Goal: Check status: Check status

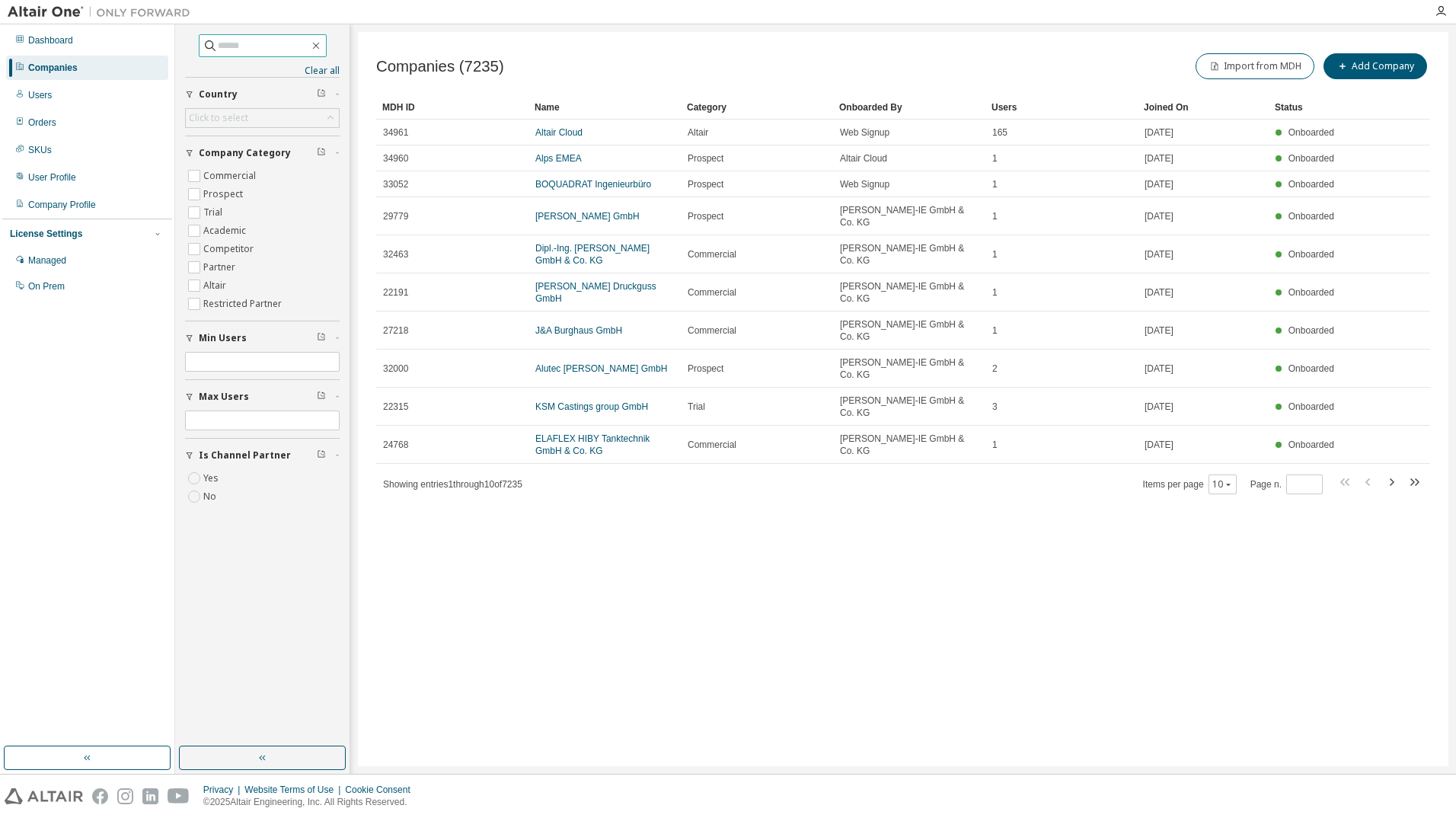
click at [251, 45] on input "text" at bounding box center [263, 46] width 91 height 15
click at [322, 42] on icon "button" at bounding box center [316, 46] width 12 height 12
click at [261, 41] on input "text" at bounding box center [263, 46] width 91 height 15
type input "*****"
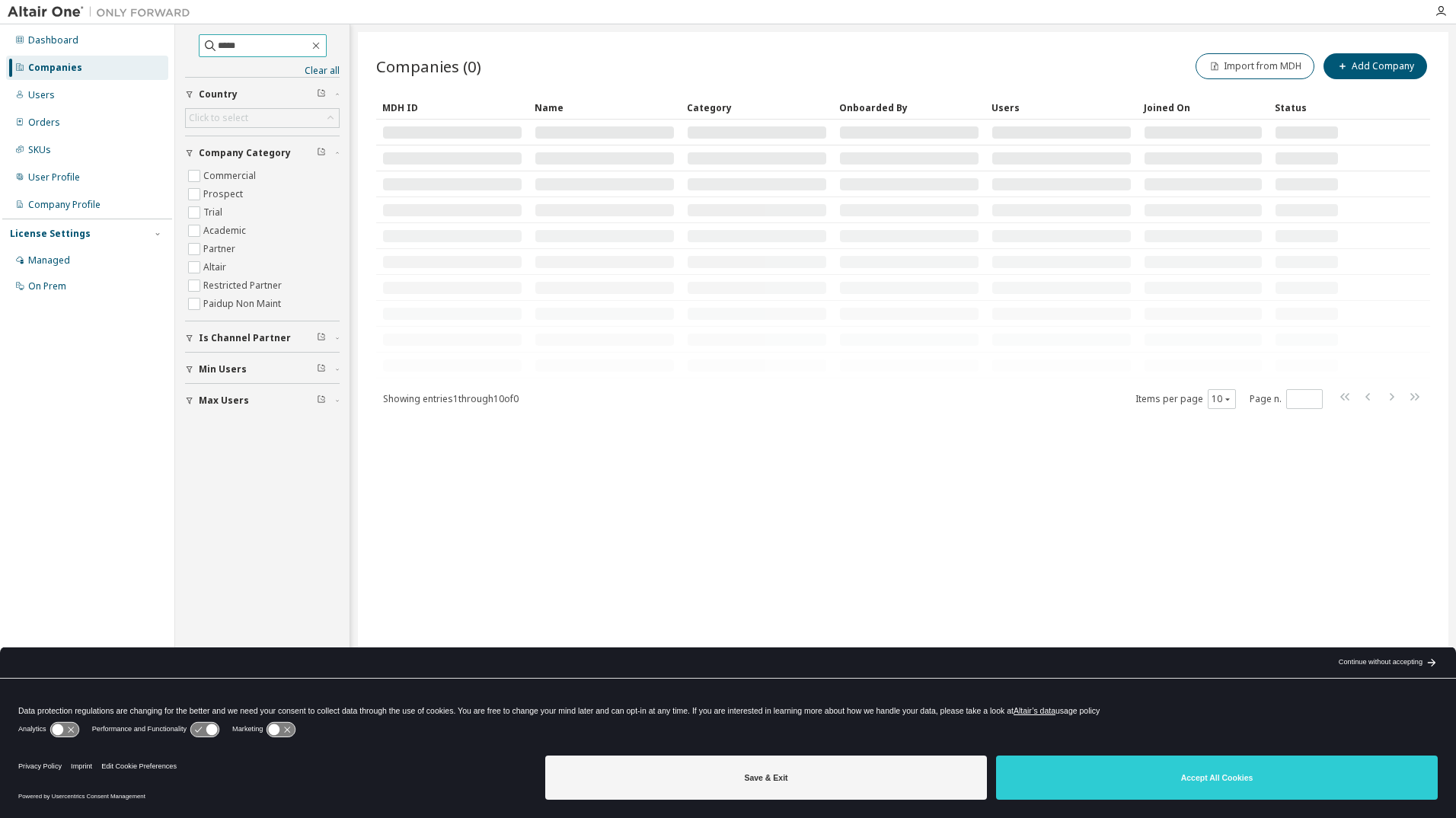
click at [256, 45] on input "*****" at bounding box center [263, 46] width 91 height 15
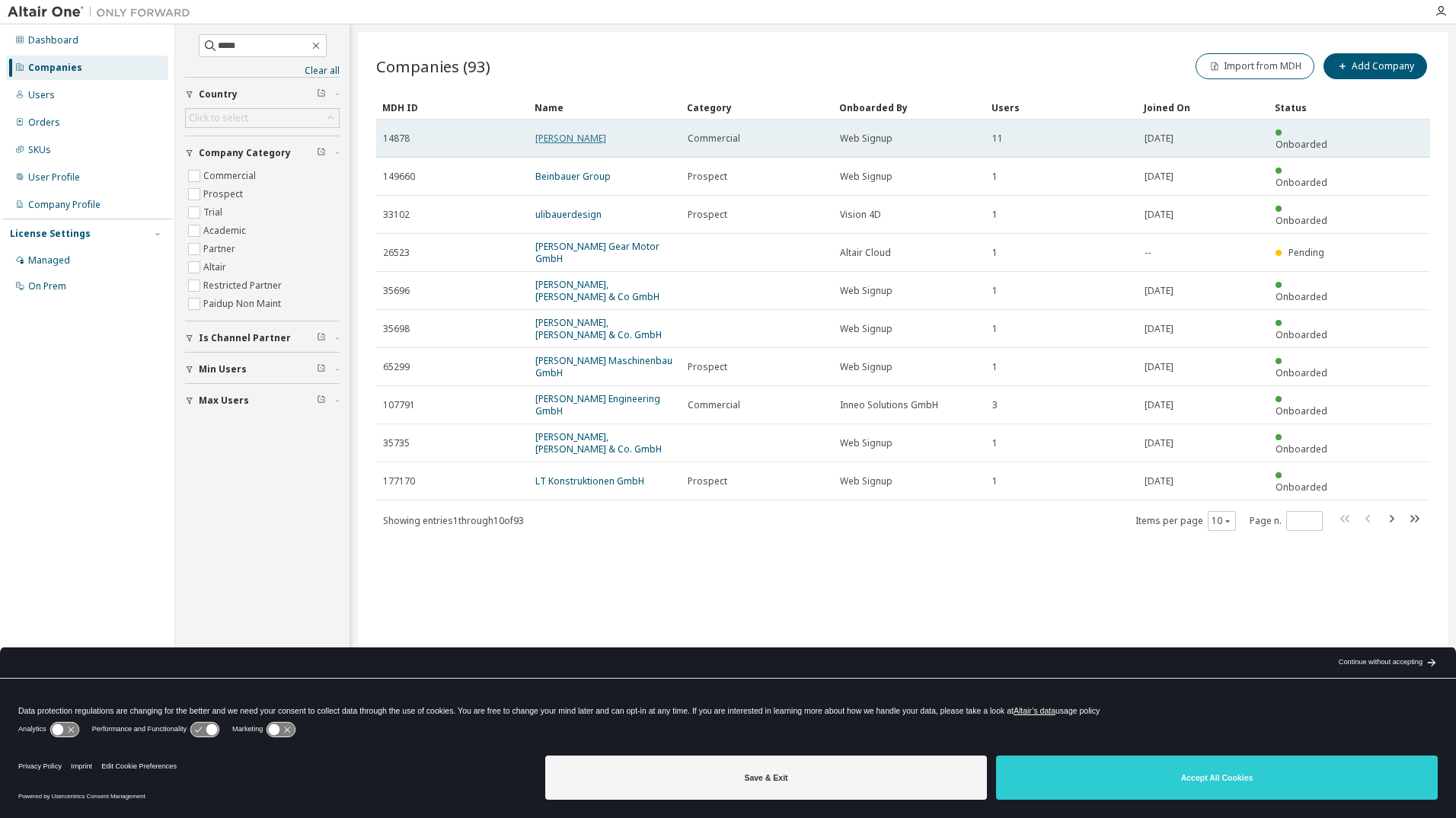
click at [549, 131] on link "BAUER AG" at bounding box center [571, 138] width 71 height 13
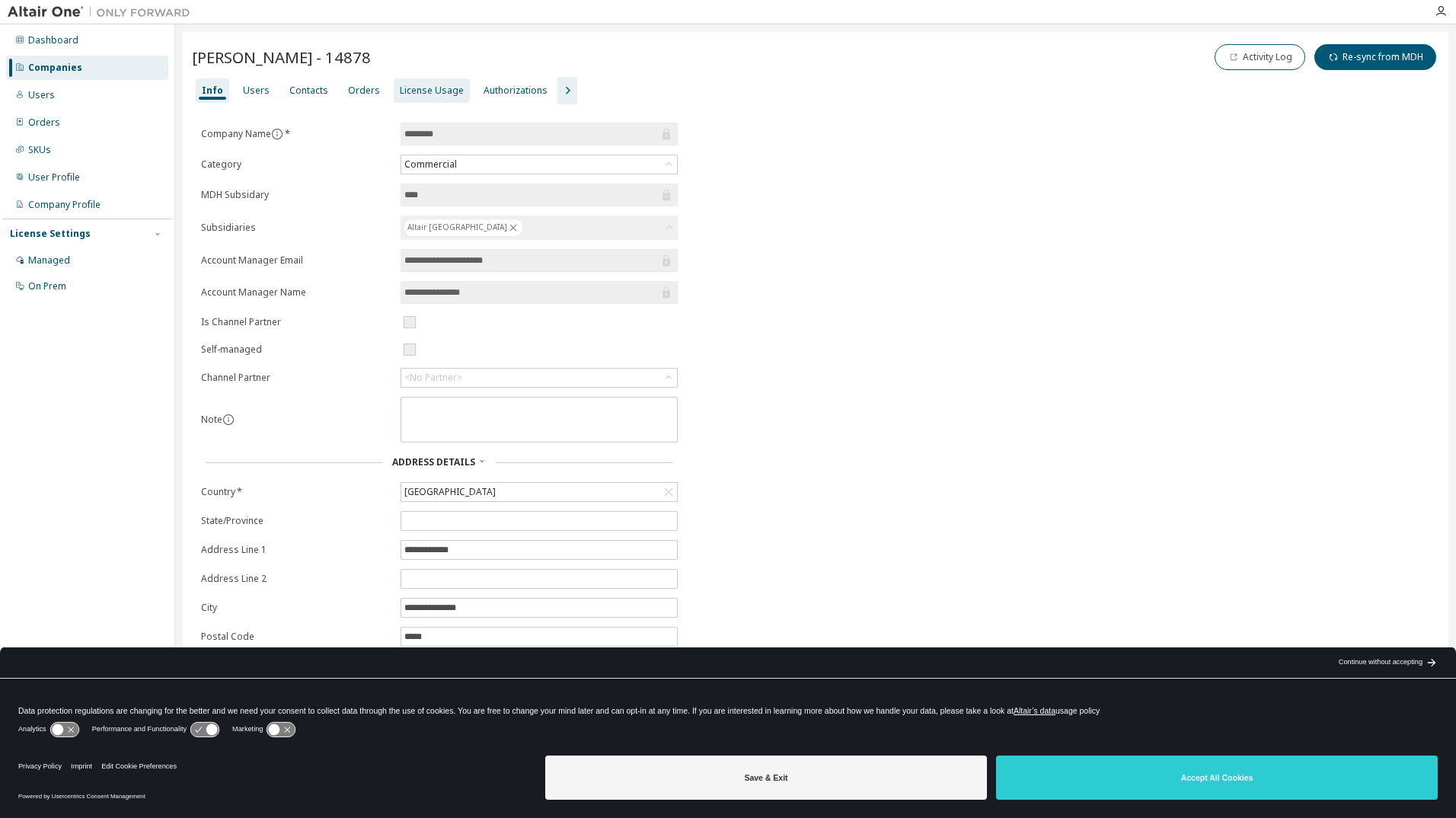
click at [400, 82] on div "License Usage" at bounding box center [431, 91] width 76 height 25
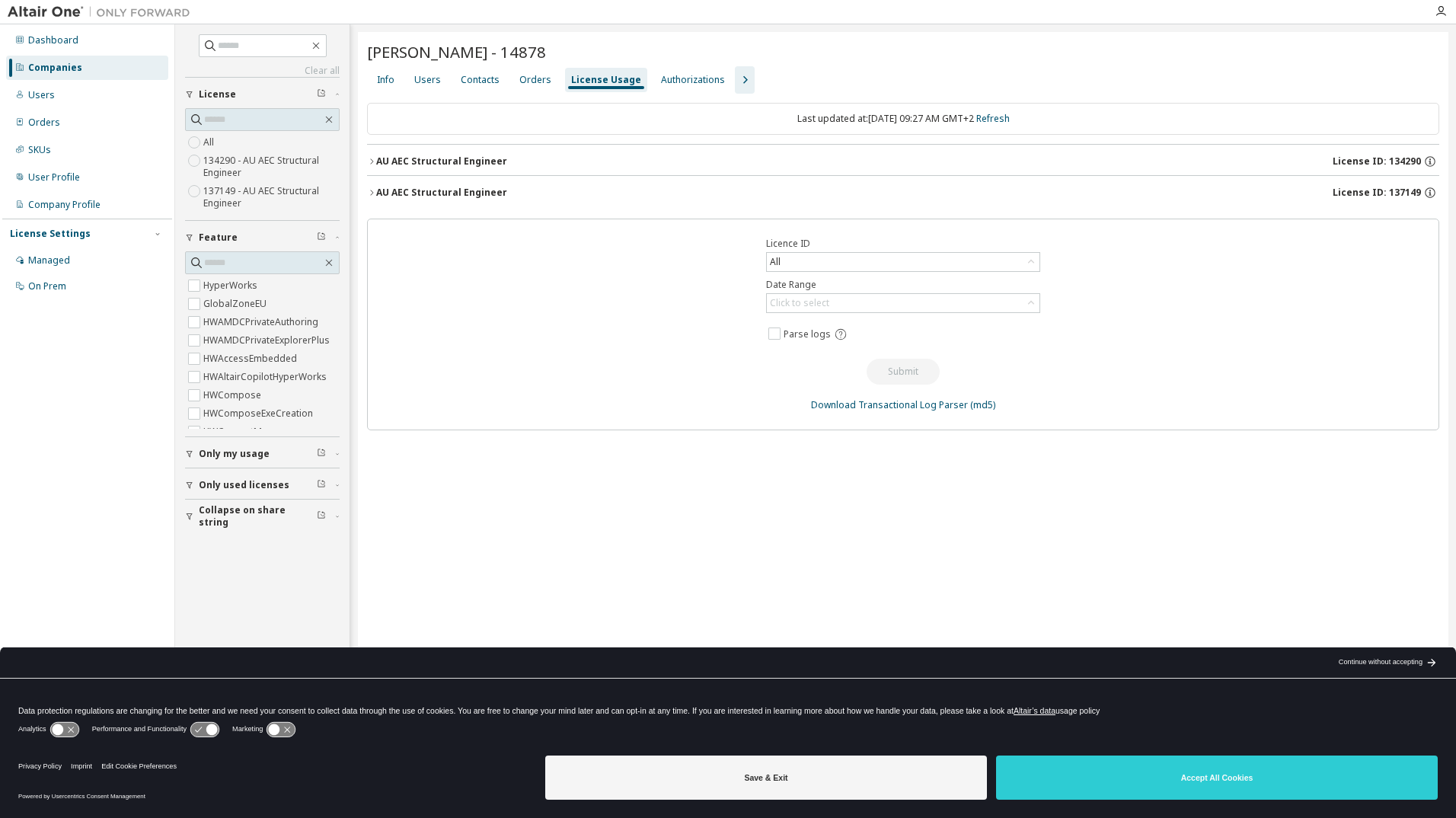
click at [386, 148] on button "AU AEC Structural Engineer License ID: 134290" at bounding box center [903, 161] width 1072 height 34
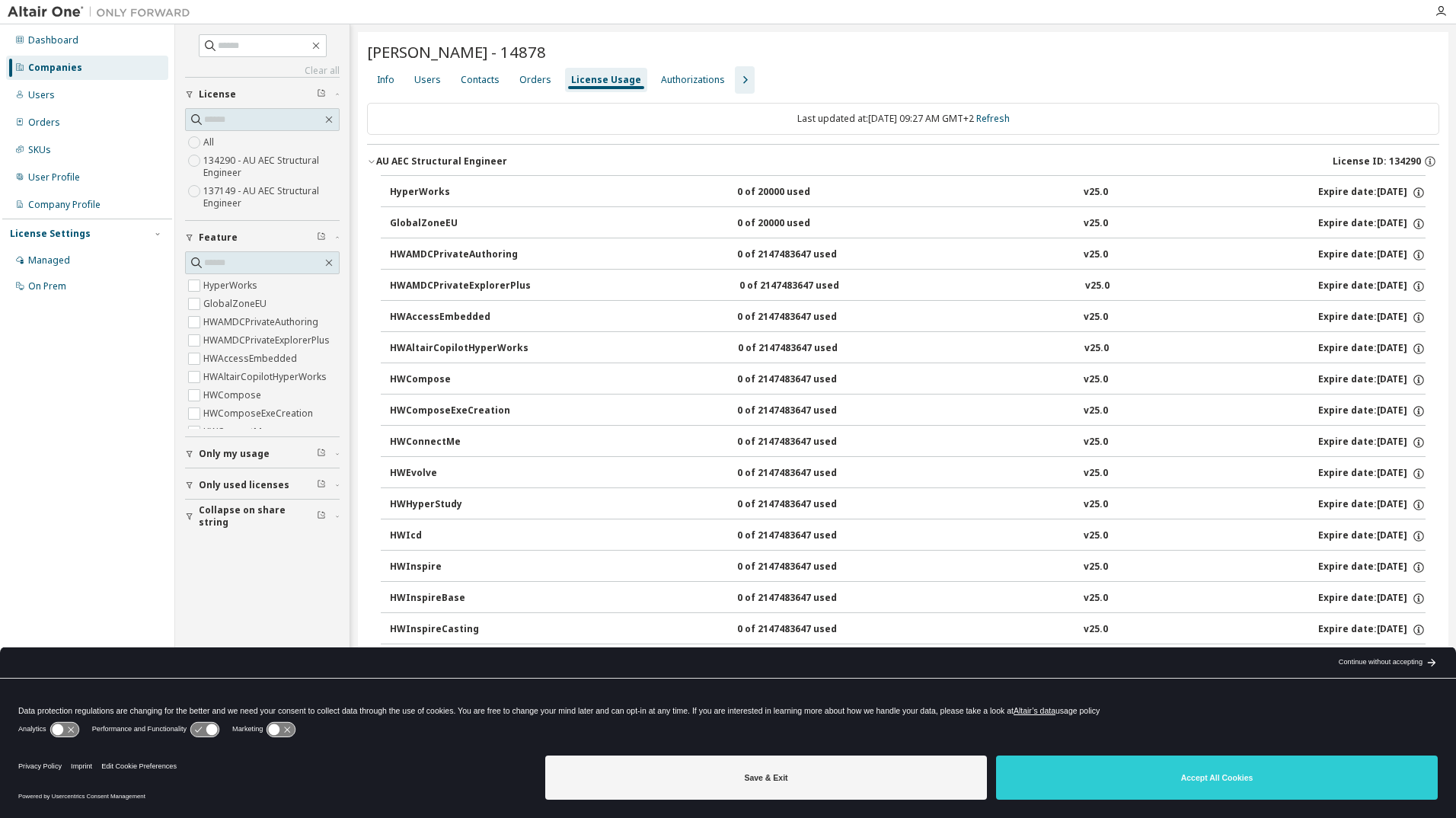
click at [372, 158] on icon "button" at bounding box center [372, 161] width 9 height 9
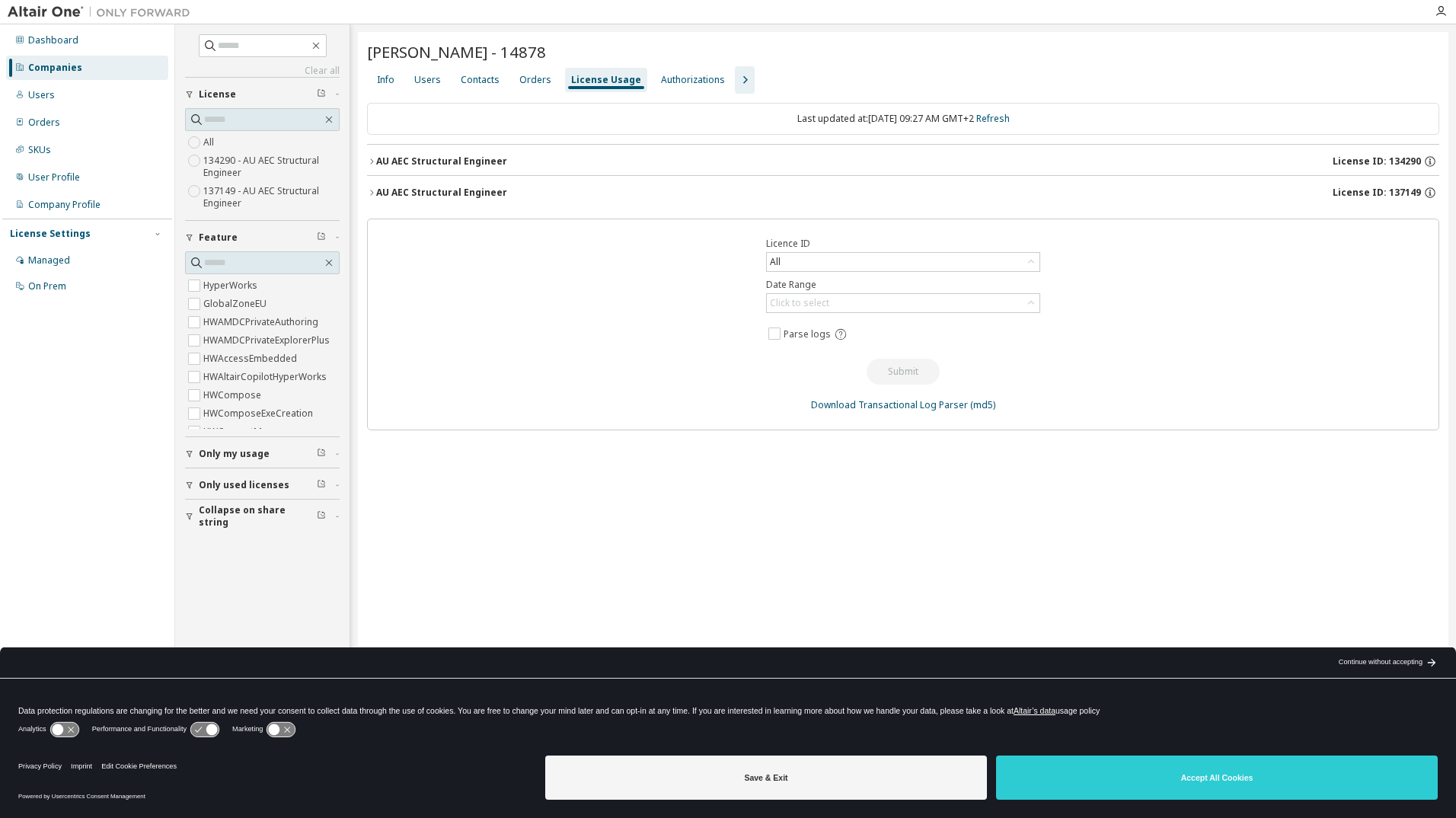
click at [375, 189] on icon "button" at bounding box center [372, 193] width 9 height 9
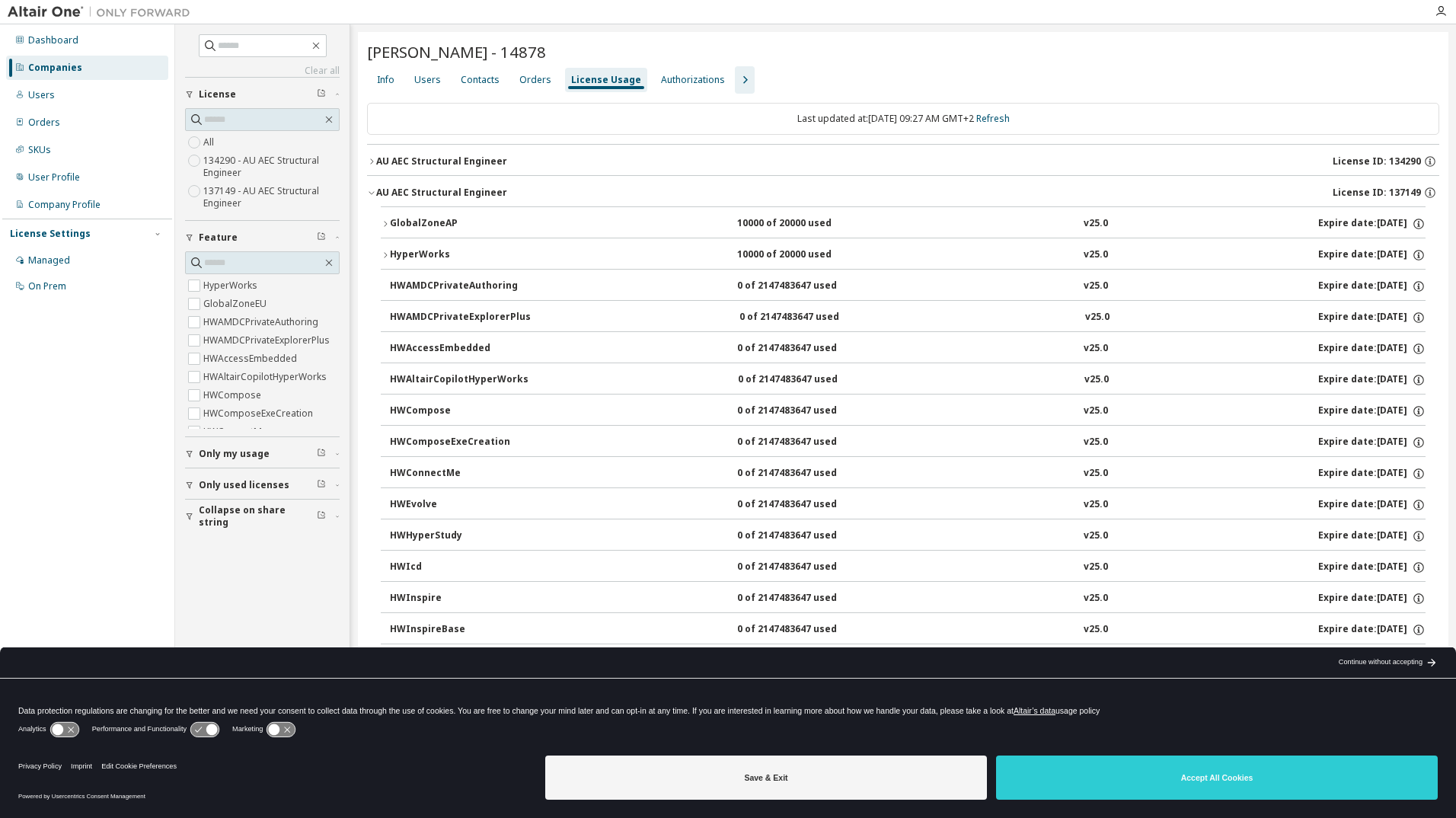
click at [383, 159] on div "AU AEC Structural Engineer" at bounding box center [441, 161] width 131 height 12
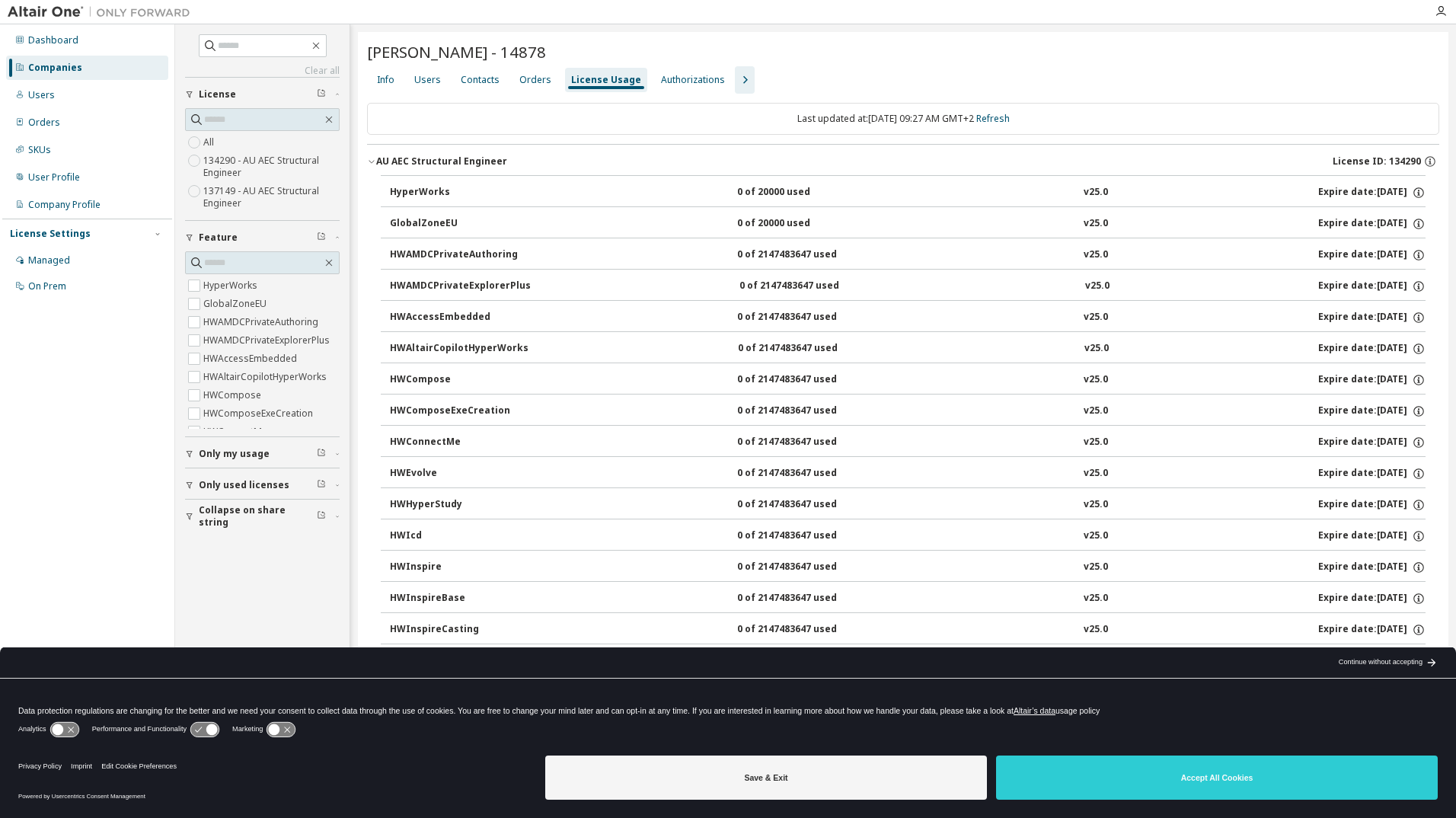
click at [383, 159] on div "AU AEC Structural Engineer" at bounding box center [441, 161] width 131 height 12
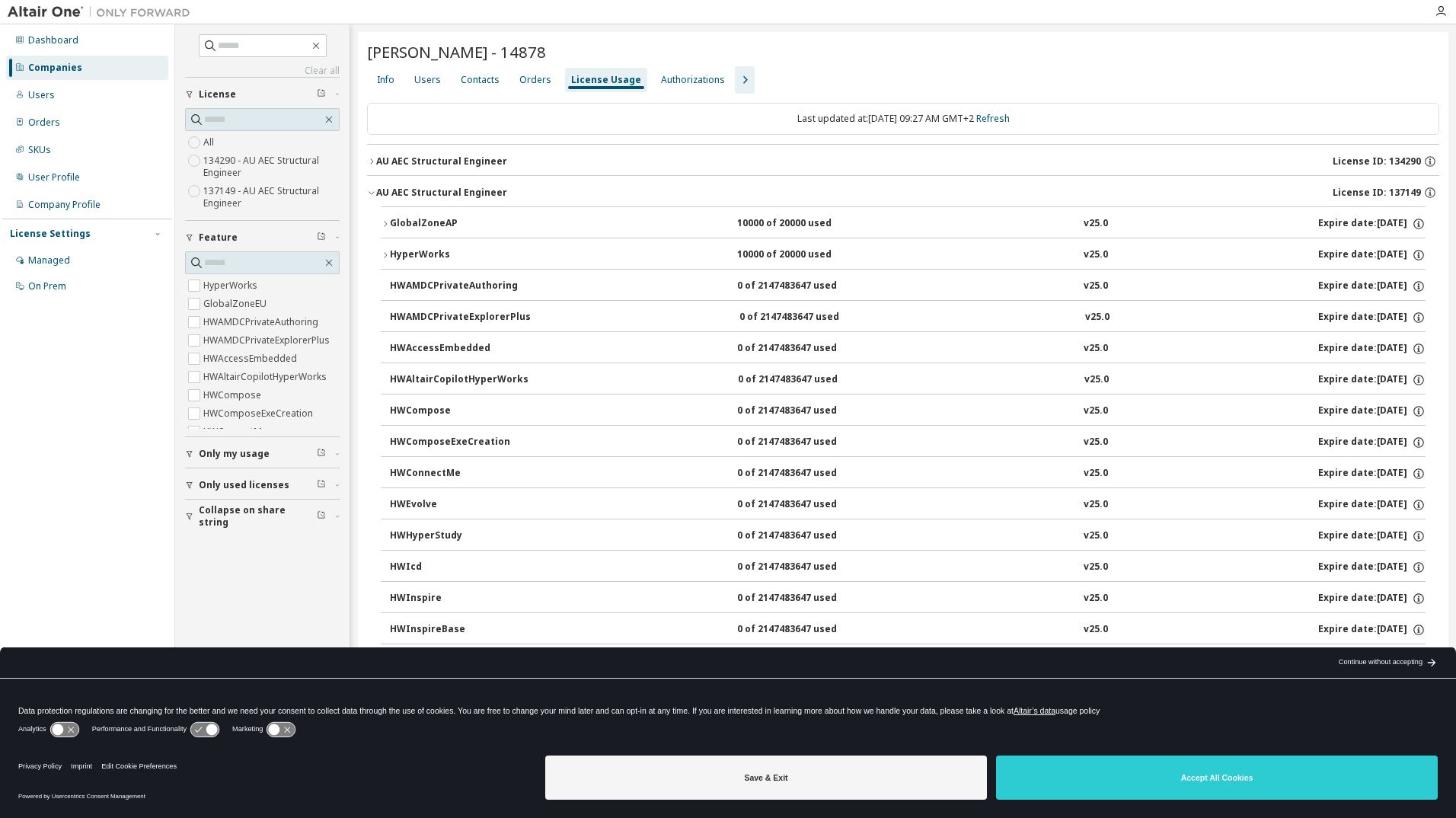
click at [738, 71] on icon "button" at bounding box center [745, 80] width 18 height 18
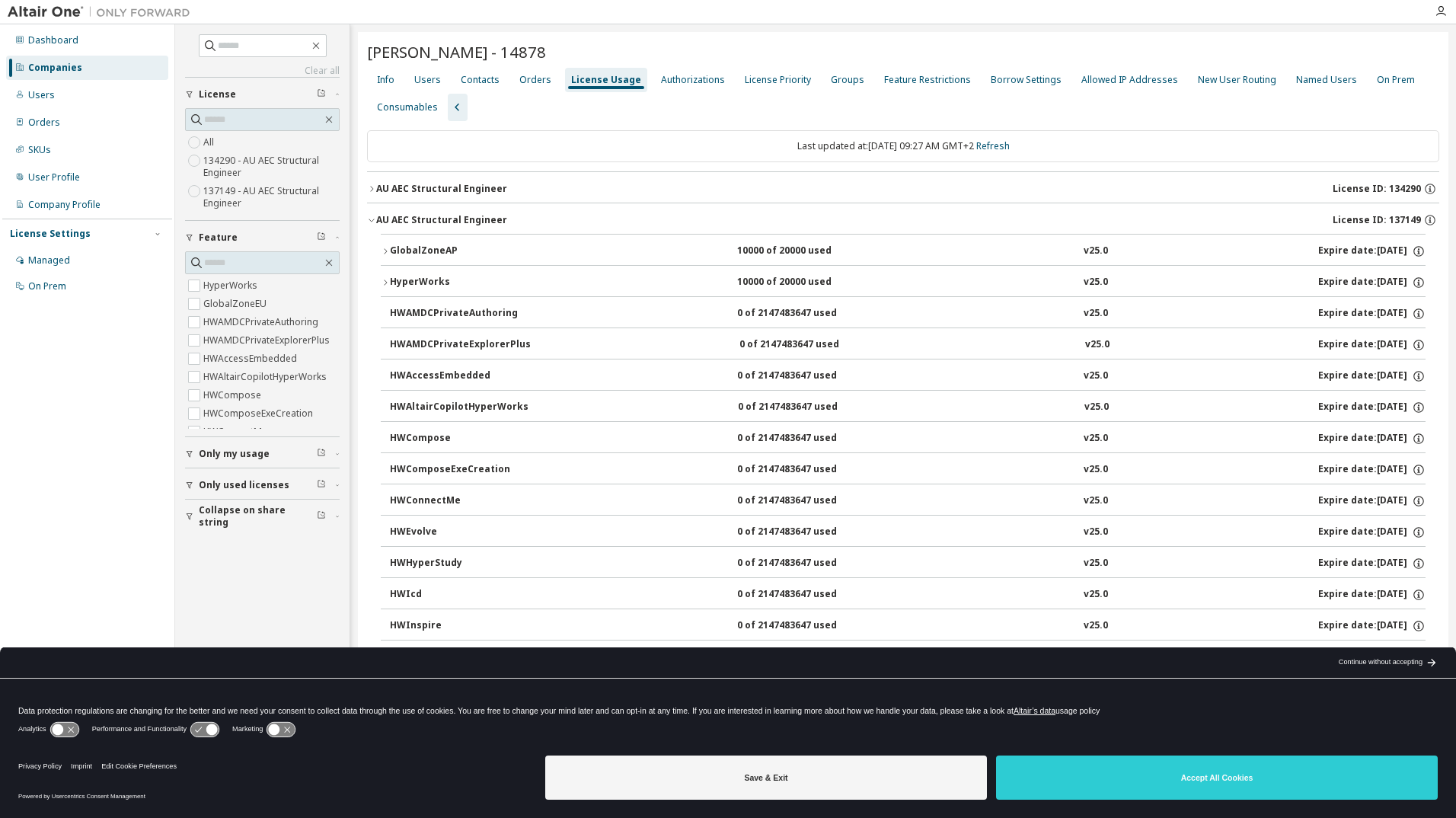
click at [394, 244] on div "GlobalZoneAP" at bounding box center [458, 251] width 137 height 14
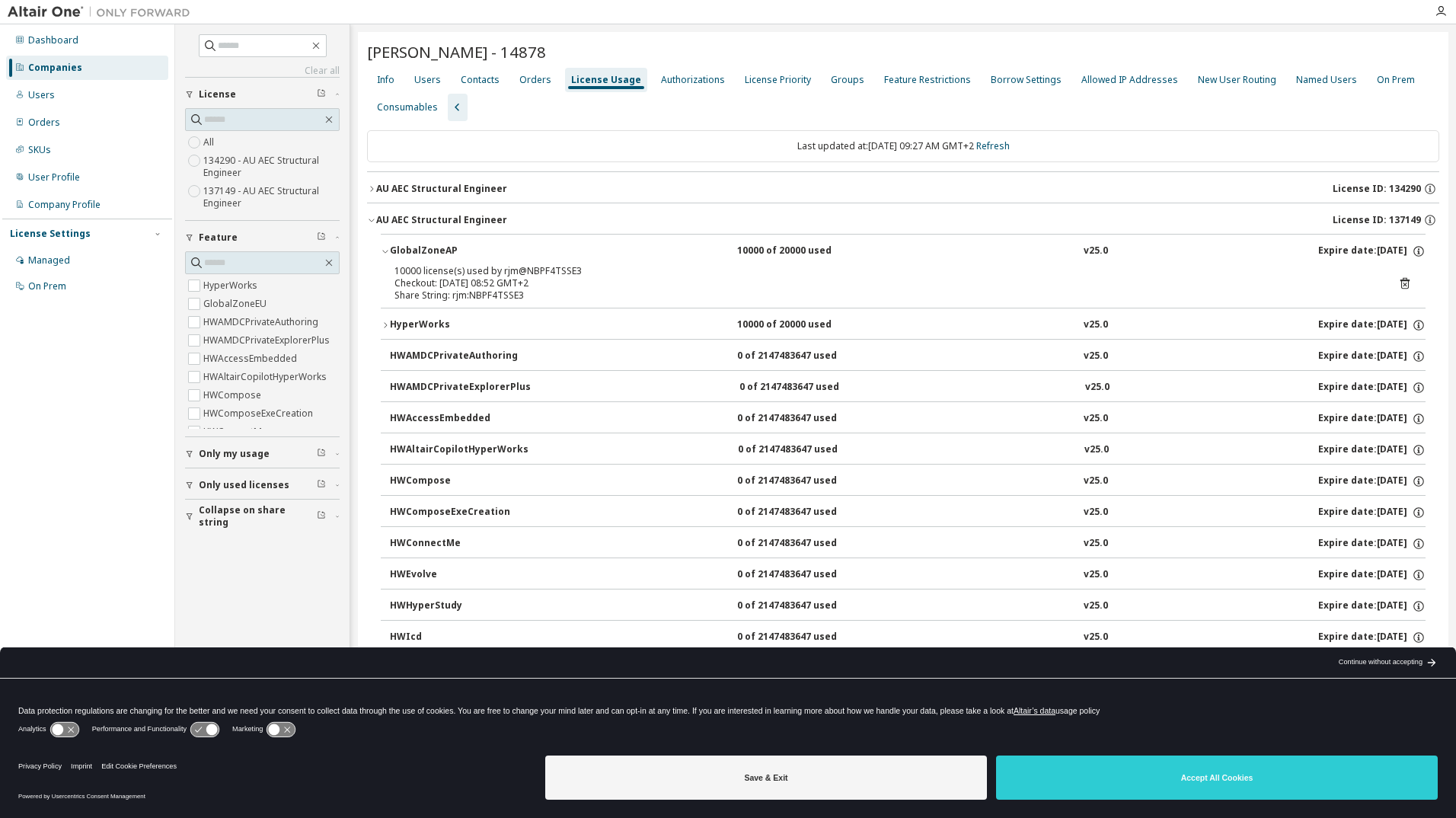
click at [394, 244] on div "GlobalZoneAP" at bounding box center [458, 251] width 137 height 14
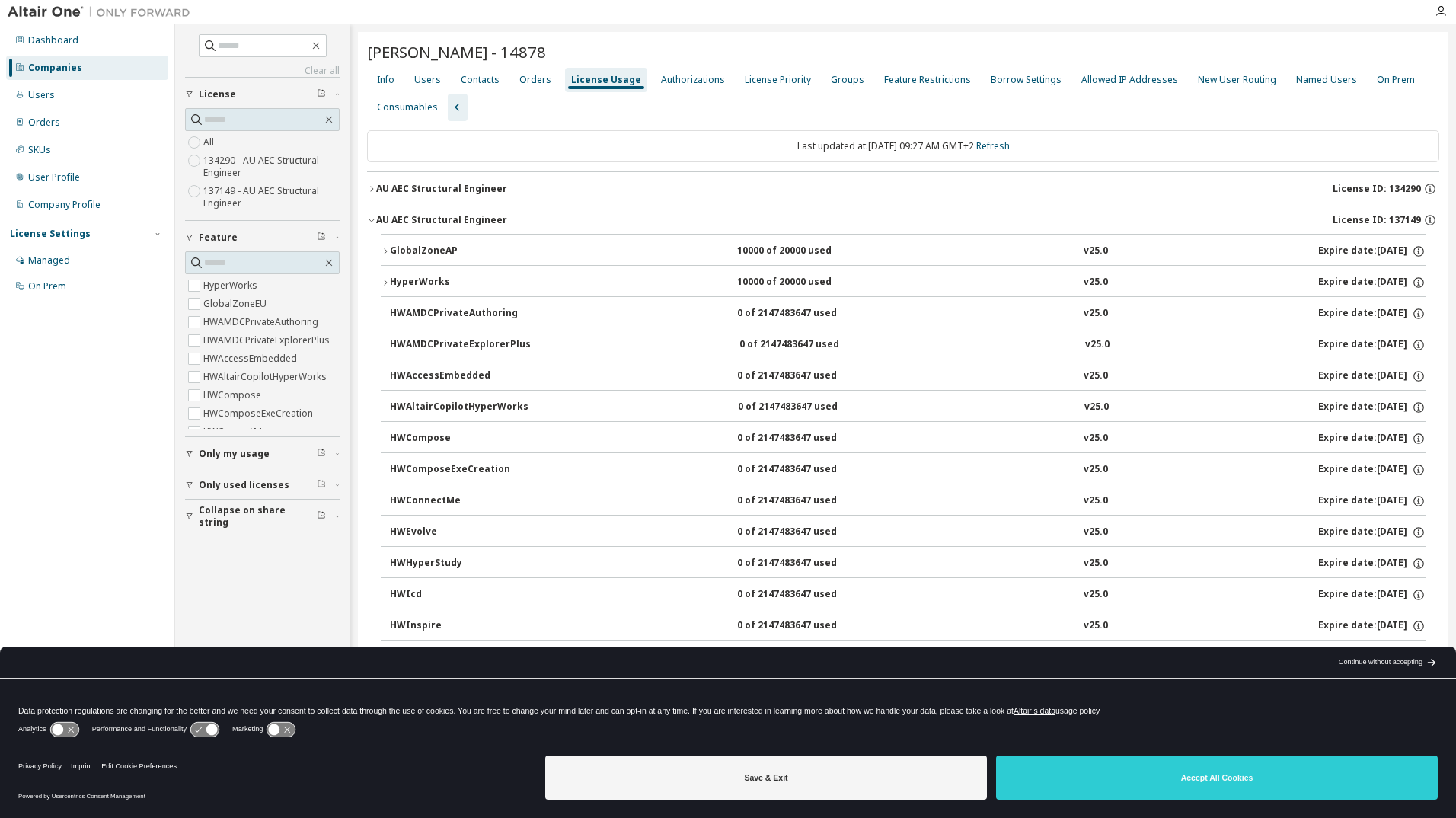
click at [386, 285] on icon "button" at bounding box center [385, 283] width 9 height 9
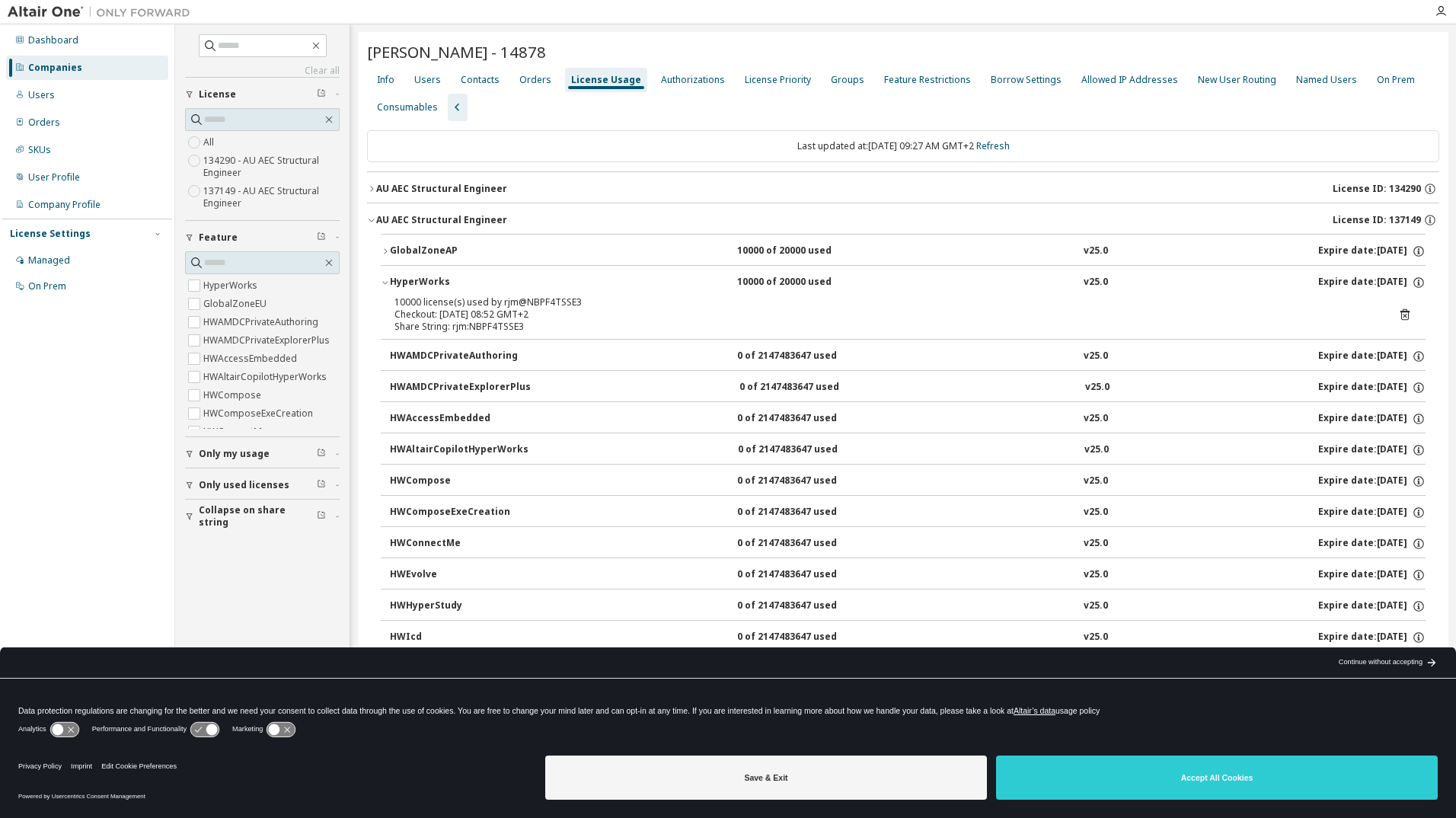
click at [386, 285] on icon "button" at bounding box center [385, 283] width 9 height 9
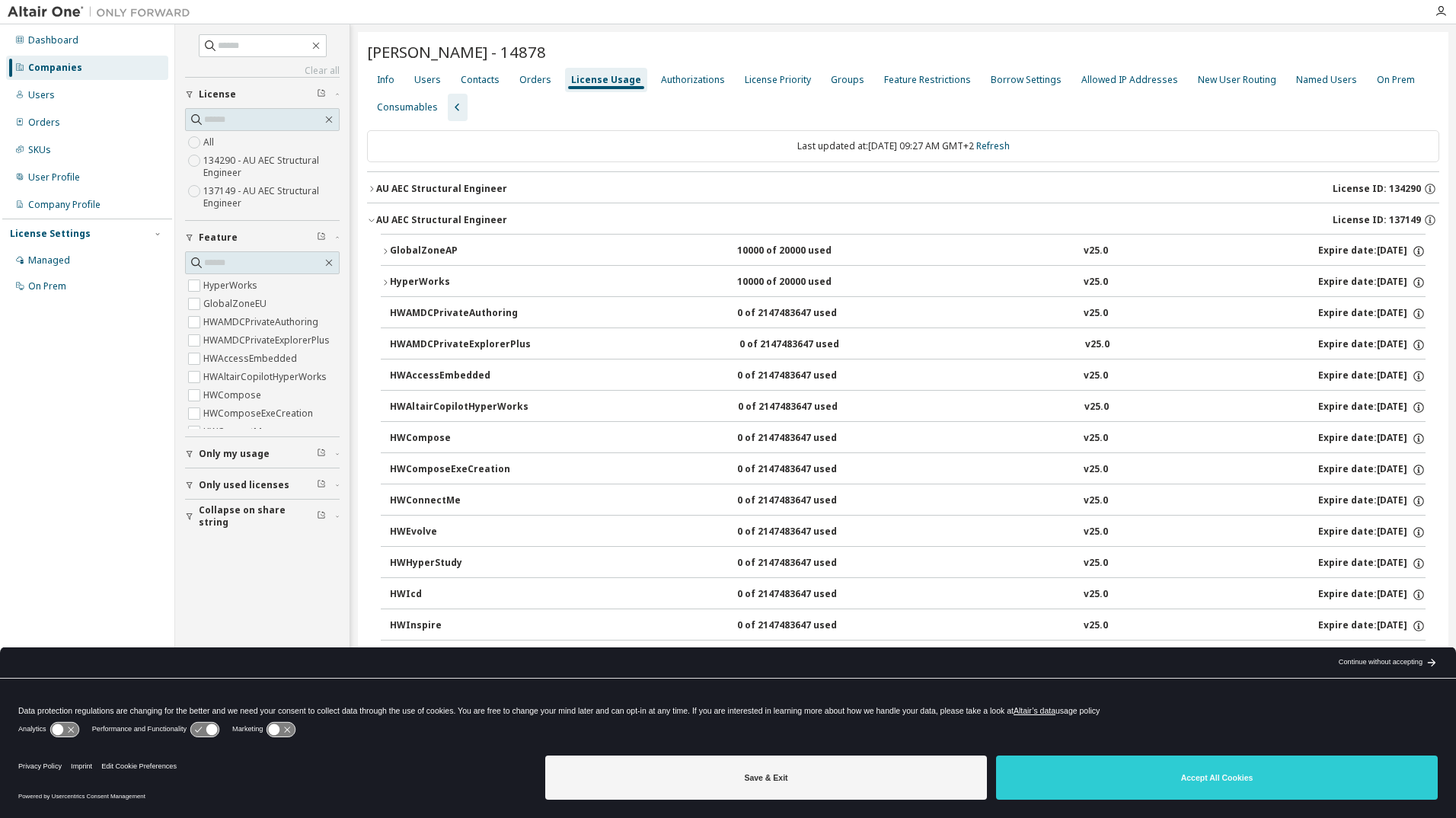
click at [376, 224] on icon "button" at bounding box center [372, 220] width 9 height 9
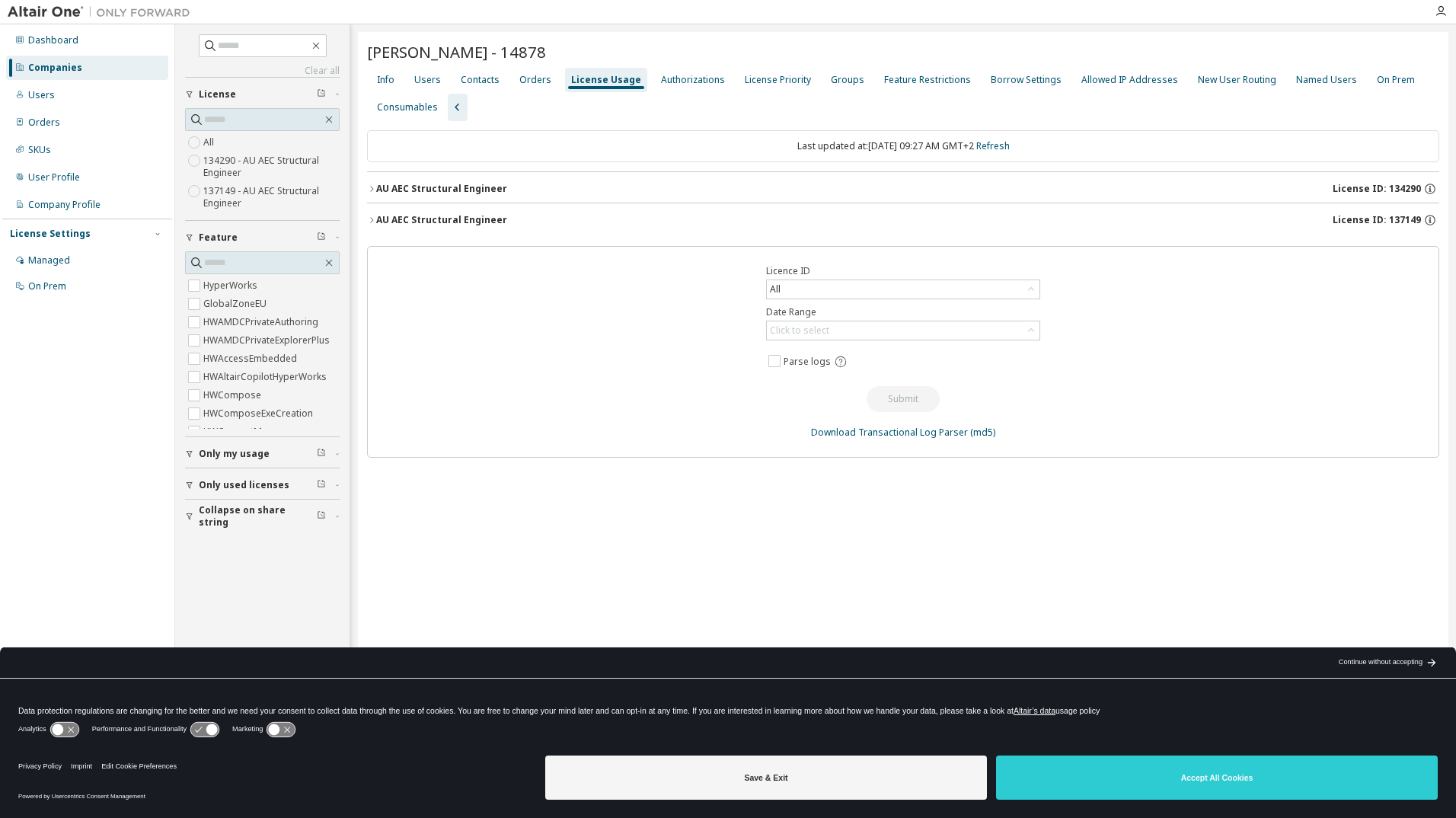
click at [376, 224] on icon "button" at bounding box center [372, 220] width 9 height 9
